Goal: Navigation & Orientation: Understand site structure

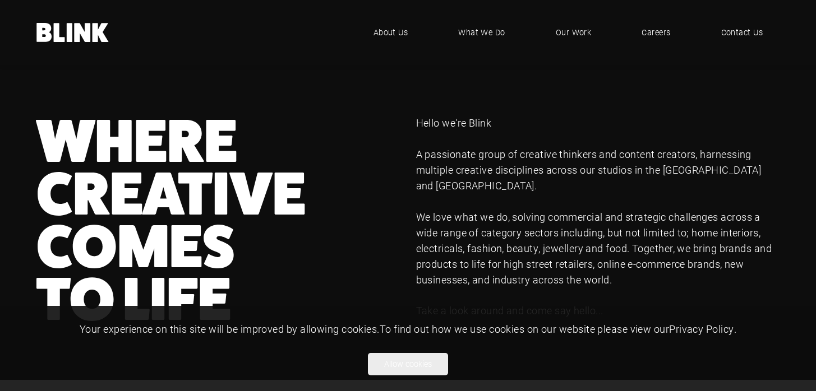
scroll to position [468, 0]
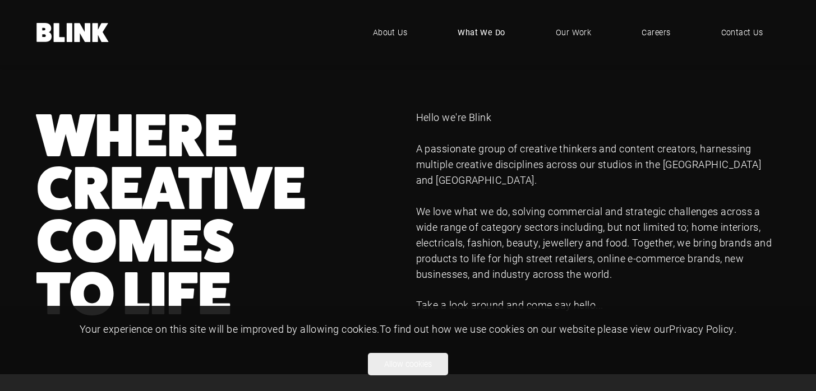
click at [483, 38] on span "What We Do" at bounding box center [481, 32] width 48 height 12
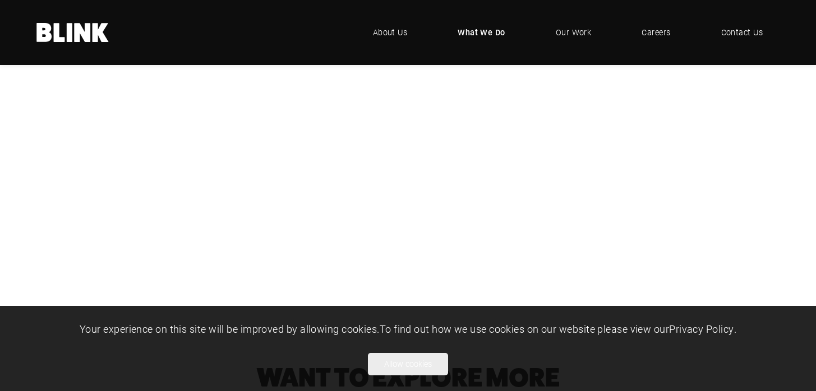
scroll to position [277, 0]
click at [0, 0] on div "Product Photography" at bounding box center [0, 0] width 0 height 0
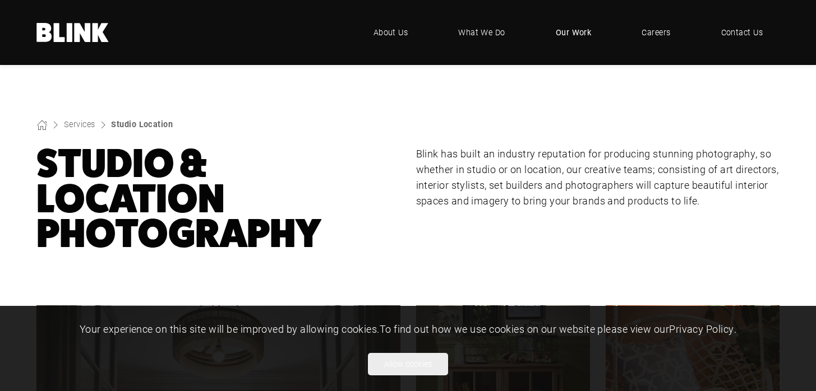
click at [576, 34] on span "Our Work" at bounding box center [574, 32] width 36 height 12
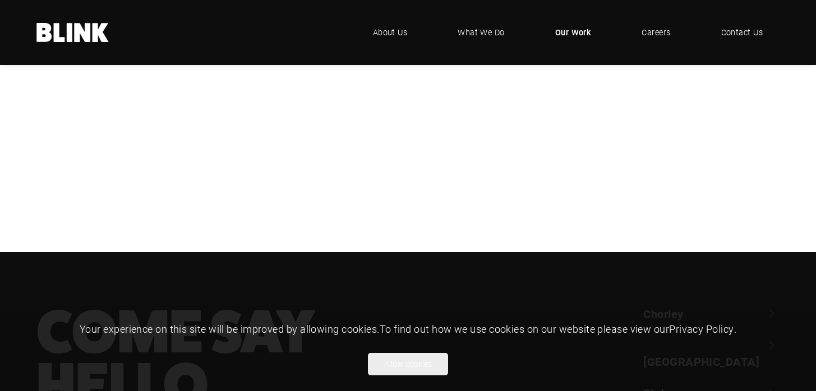
scroll to position [248, 0]
